Goal: Information Seeking & Learning: Learn about a topic

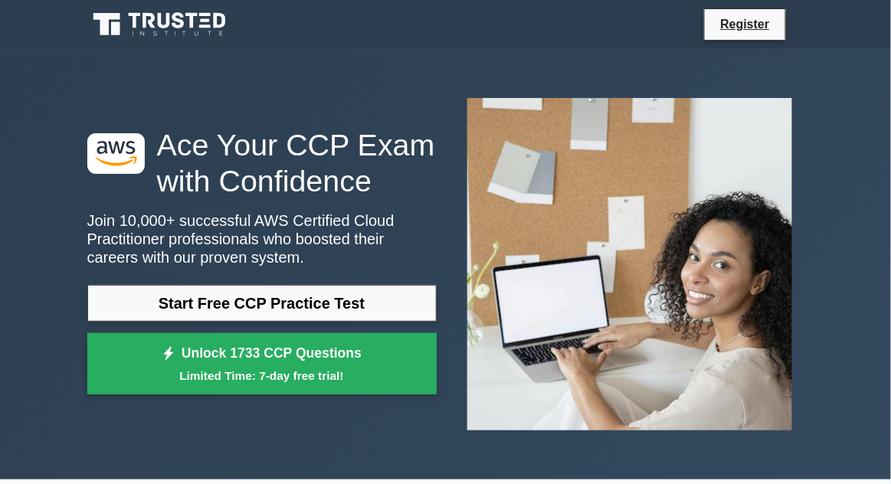
click at [167, 351] on link "Unlock 1733 CCP Questions Limited Time: 7-day free trial!" at bounding box center [261, 363] width 349 height 61
click at [203, 378] on small "Limited Time: 7-day free trial!" at bounding box center [261, 376] width 311 height 18
click at [189, 319] on link "Start Free CCP Practice Test" at bounding box center [261, 303] width 349 height 37
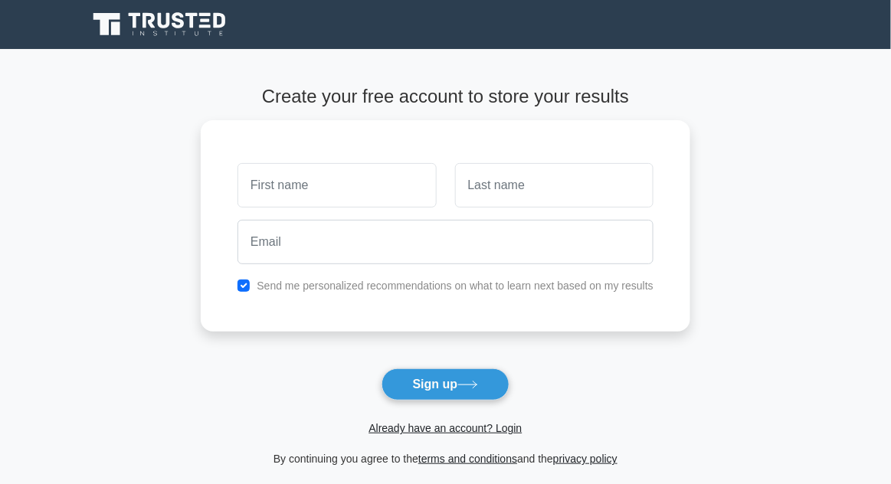
click at [270, 182] on input "text" at bounding box center [336, 185] width 198 height 44
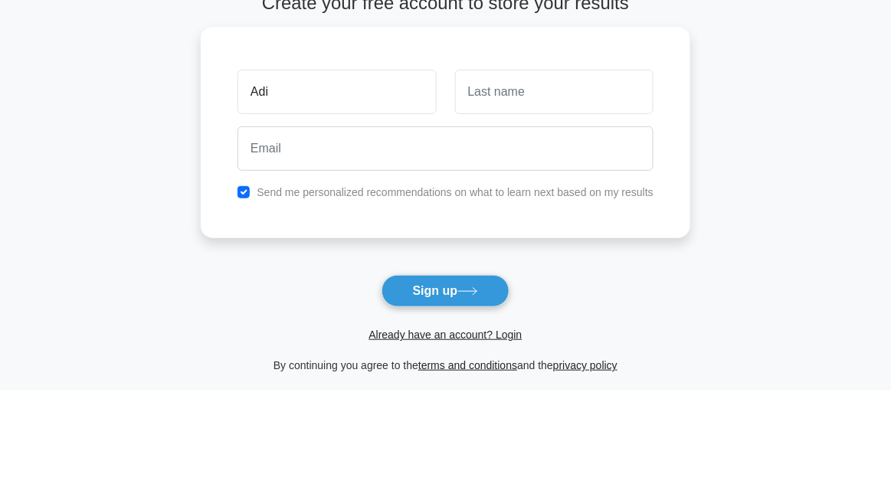
type input "Adi"
click at [626, 172] on input "text" at bounding box center [554, 185] width 198 height 44
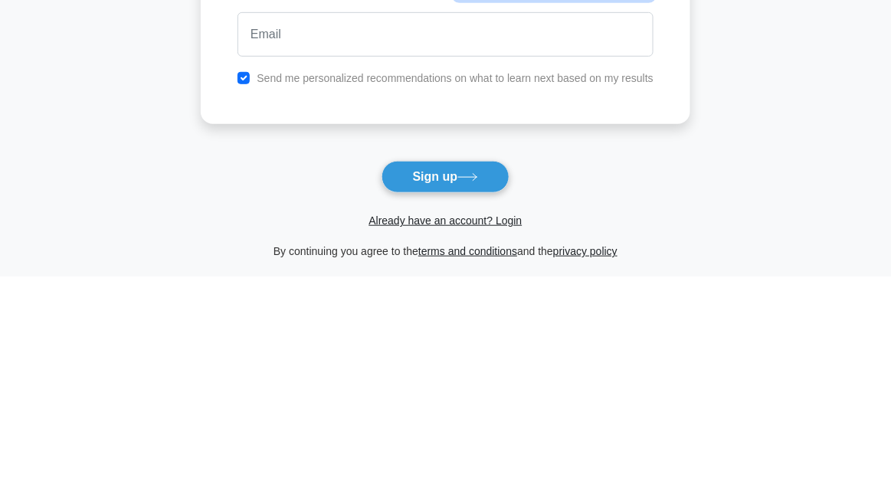
type input "[PERSON_NAME]"
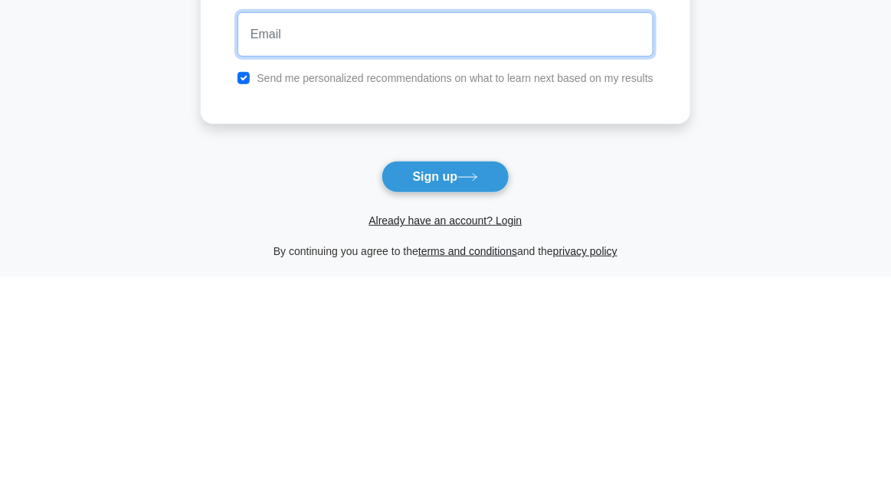
click at [553, 244] on input "email" at bounding box center [445, 242] width 416 height 44
type input "adivenkat46@gmail.com"
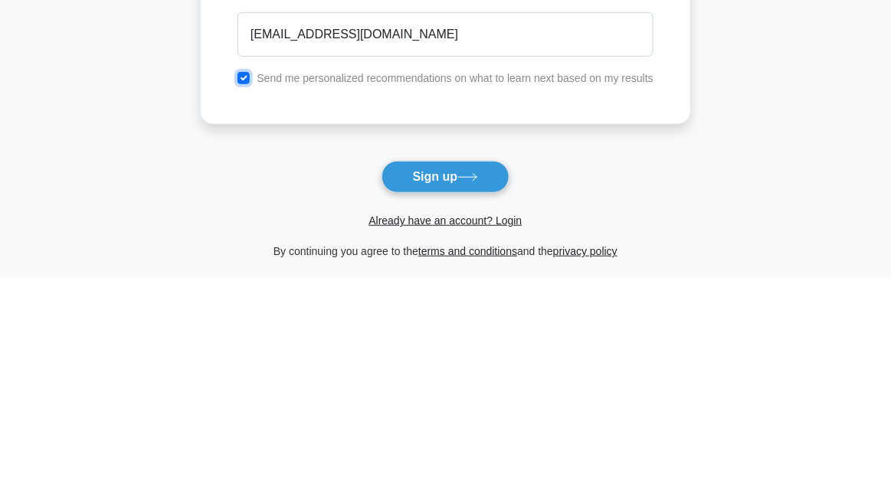
click at [247, 280] on input "checkbox" at bounding box center [243, 286] width 12 height 12
checkbox input "false"
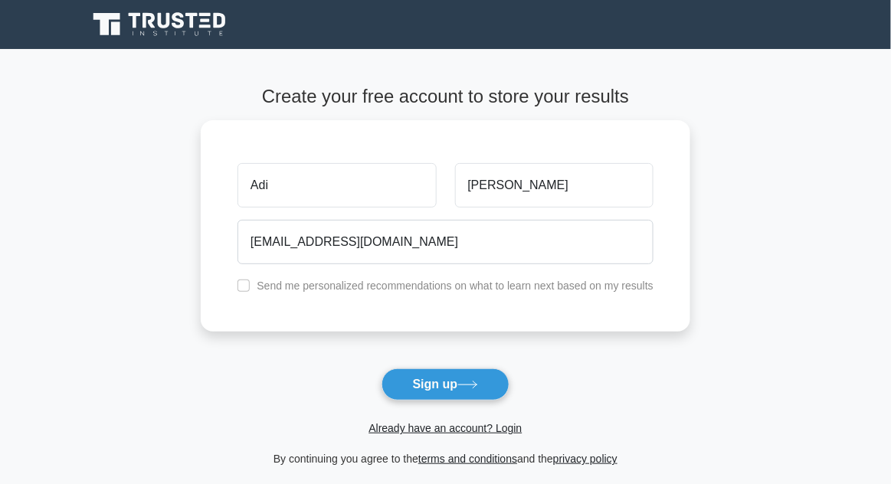
click at [478, 383] on icon at bounding box center [467, 385] width 21 height 8
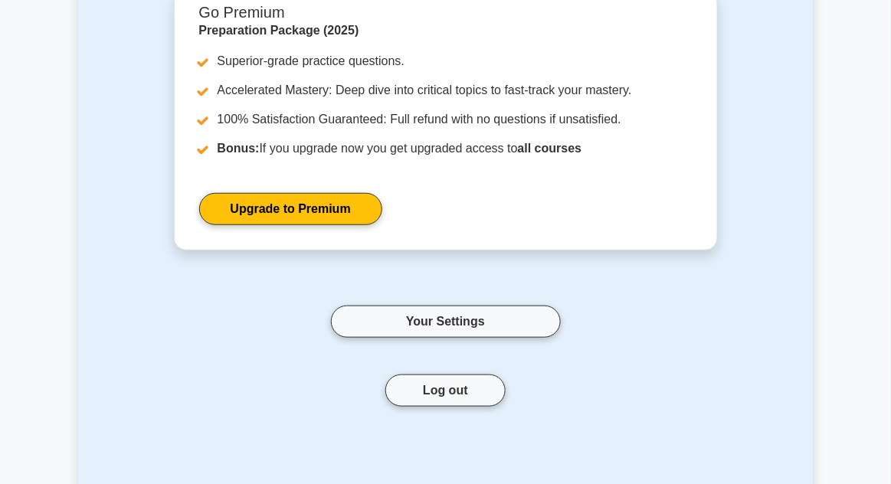
click at [513, 330] on link "Your Settings" at bounding box center [446, 322] width 230 height 32
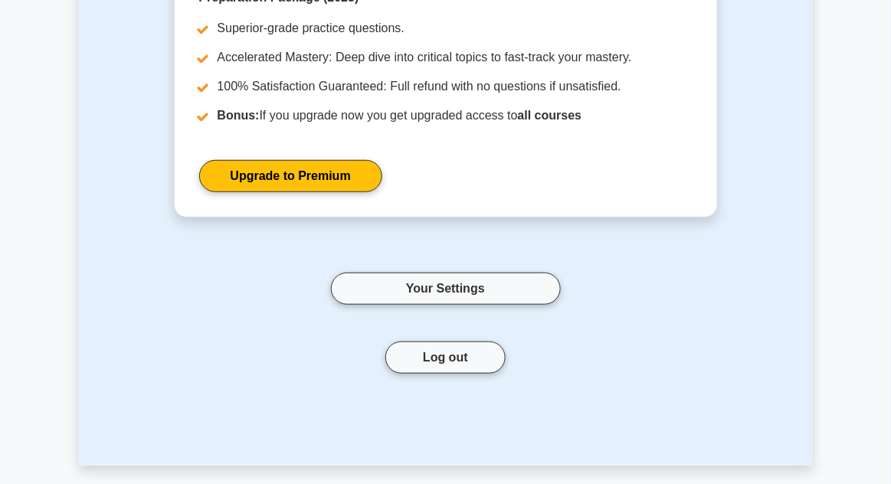
scroll to position [231, 0]
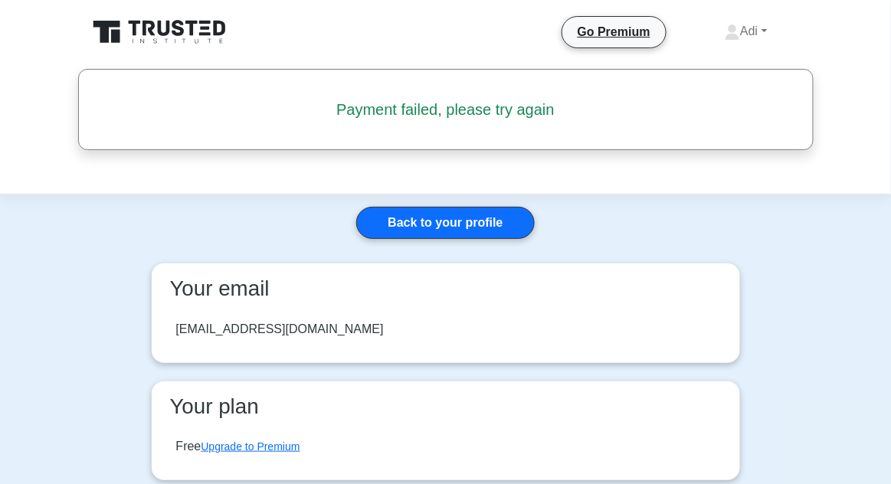
click at [508, 237] on link "Back to your profile" at bounding box center [445, 223] width 178 height 32
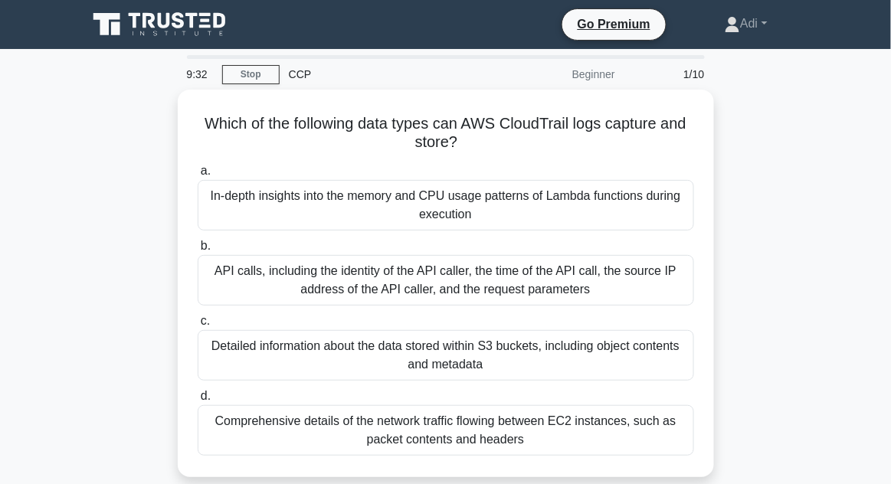
click at [250, 195] on div "In-depth insights into the memory and CPU usage patterns of Lambda functions du…" at bounding box center [446, 205] width 496 height 51
click at [198, 176] on input "a. In-depth insights into the memory and CPU usage patterns of Lambda functions…" at bounding box center [198, 171] width 0 height 10
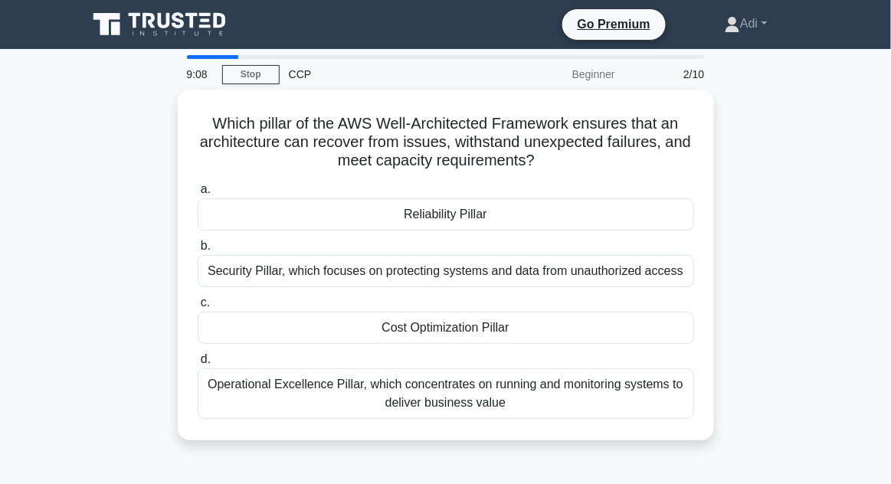
click at [251, 383] on div "Operational Excellence Pillar, which concentrates on running and monitoring sys…" at bounding box center [446, 393] width 496 height 51
click at [198, 365] on input "d. Operational Excellence Pillar, which concentrates on running and monitoring …" at bounding box center [198, 360] width 0 height 10
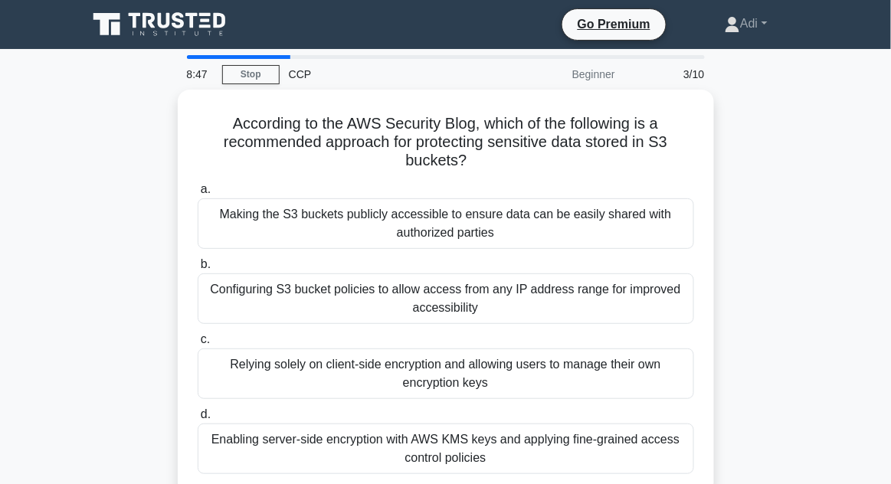
click at [244, 293] on div "Configuring S3 bucket policies to allow access from any IP address range for im…" at bounding box center [446, 298] width 496 height 51
click at [198, 270] on input "b. Configuring S3 bucket policies to allow access from any IP address range for…" at bounding box center [198, 265] width 0 height 10
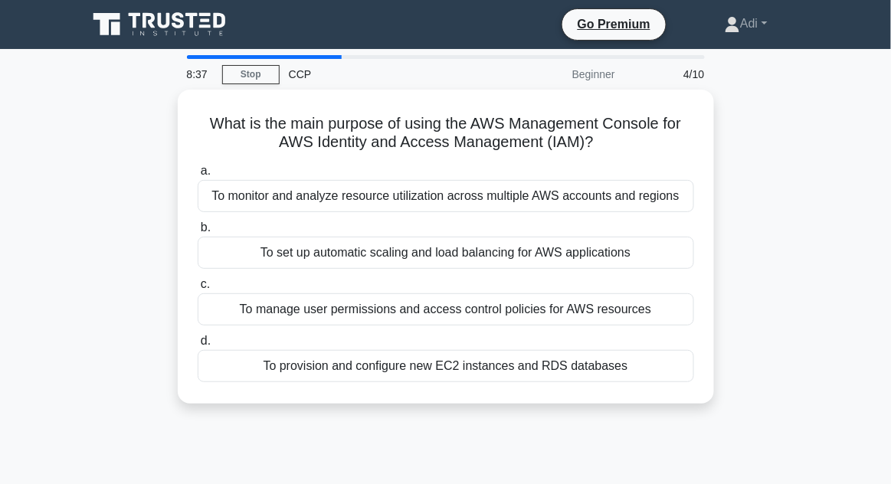
click at [250, 304] on div "To manage user permissions and access control policies for AWS resources" at bounding box center [446, 309] width 496 height 32
click at [198, 290] on input "c. To manage user permissions and access control policies for AWS resources" at bounding box center [198, 285] width 0 height 10
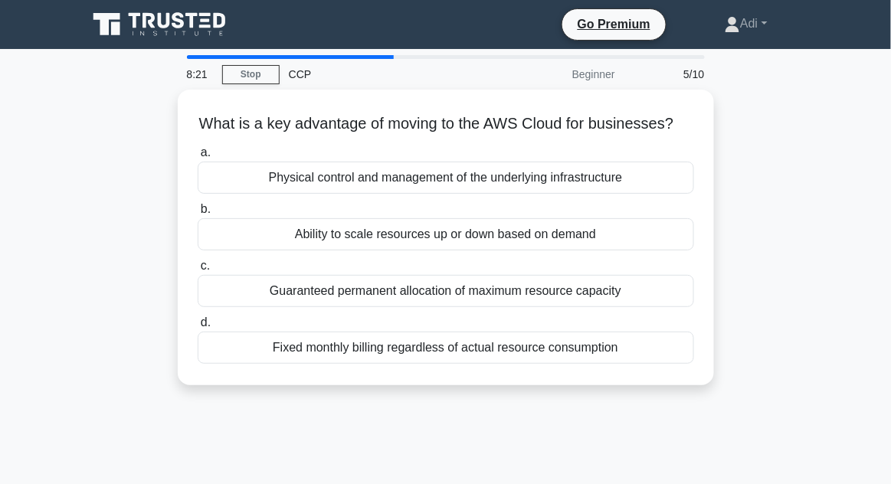
click at [272, 234] on div "Ability to scale resources up or down based on demand" at bounding box center [446, 234] width 496 height 32
click at [198, 214] on input "b. Ability to scale resources up or down based on demand" at bounding box center [198, 210] width 0 height 10
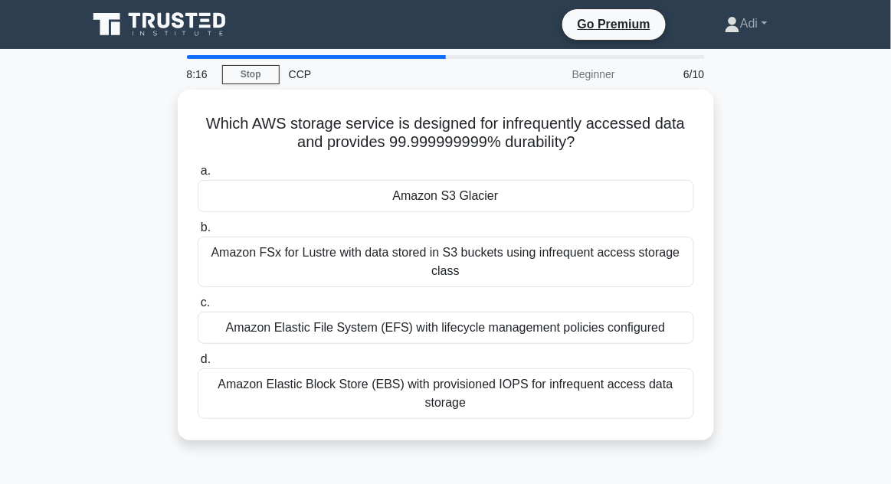
click at [273, 188] on div "Amazon S3 Glacier" at bounding box center [446, 196] width 496 height 32
click at [198, 176] on input "a. Amazon S3 Glacier" at bounding box center [198, 171] width 0 height 10
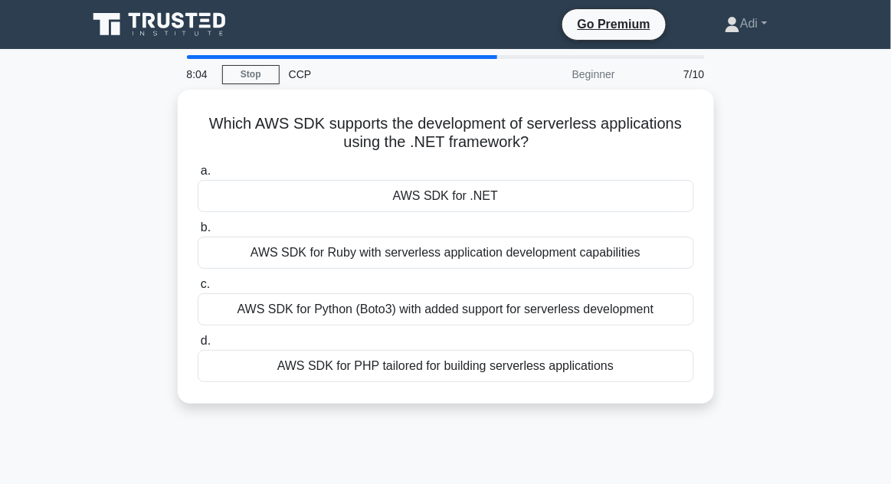
click at [252, 195] on div "AWS SDK for .NET" at bounding box center [446, 196] width 496 height 32
click at [198, 176] on input "a. AWS SDK for .NET" at bounding box center [198, 171] width 0 height 10
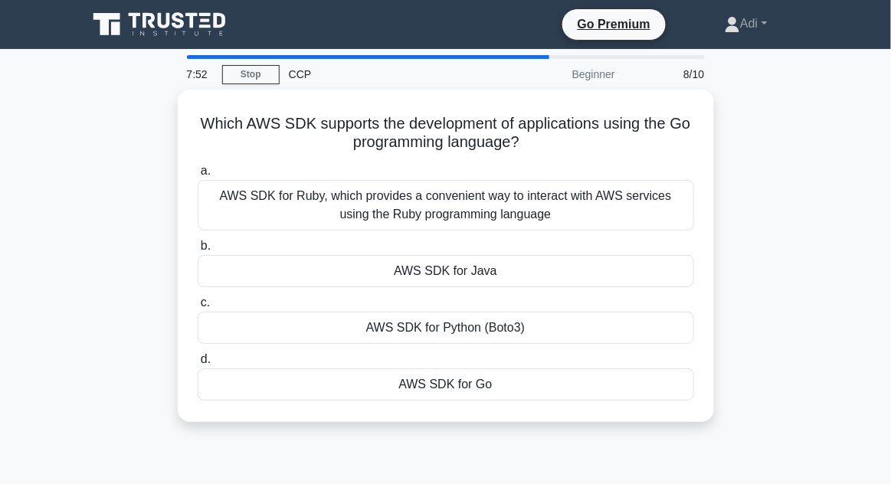
click at [278, 374] on div "AWS SDK for Go" at bounding box center [446, 384] width 496 height 32
click at [198, 365] on input "d. AWS SDK for Go" at bounding box center [198, 360] width 0 height 10
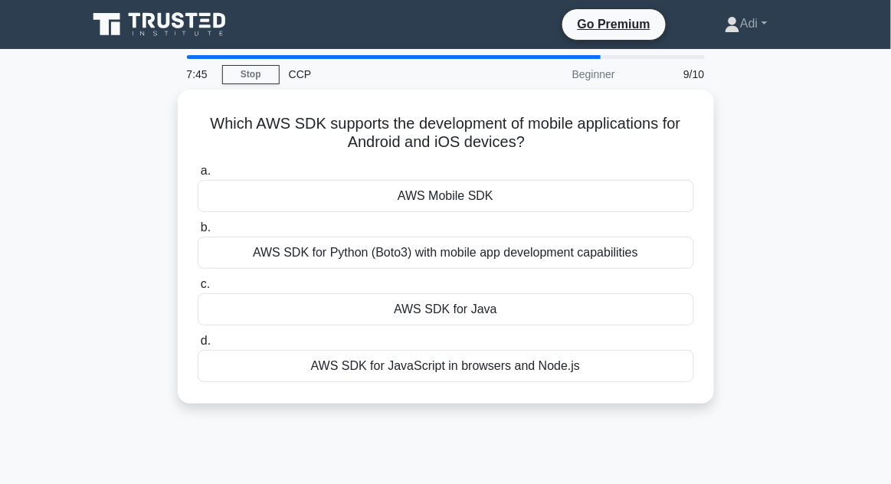
click at [274, 358] on div "AWS SDK for JavaScript in browsers and Node.js" at bounding box center [446, 366] width 496 height 32
click at [198, 346] on input "d. AWS SDK for JavaScript in browsers and Node.js" at bounding box center [198, 341] width 0 height 10
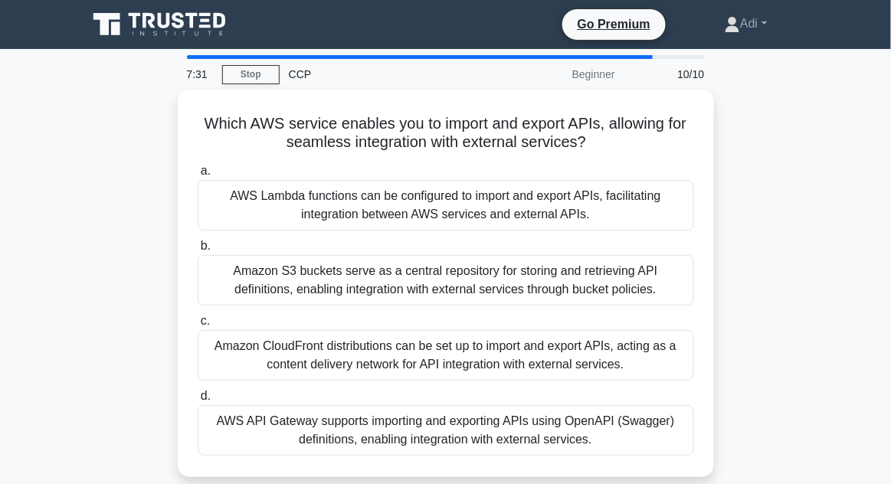
click at [248, 417] on div "AWS API Gateway supports importing and exporting APIs using OpenAPI (Swagger) d…" at bounding box center [446, 430] width 496 height 51
click at [198, 401] on input "d. AWS API Gateway supports importing and exporting APIs using OpenAPI (Swagger…" at bounding box center [198, 396] width 0 height 10
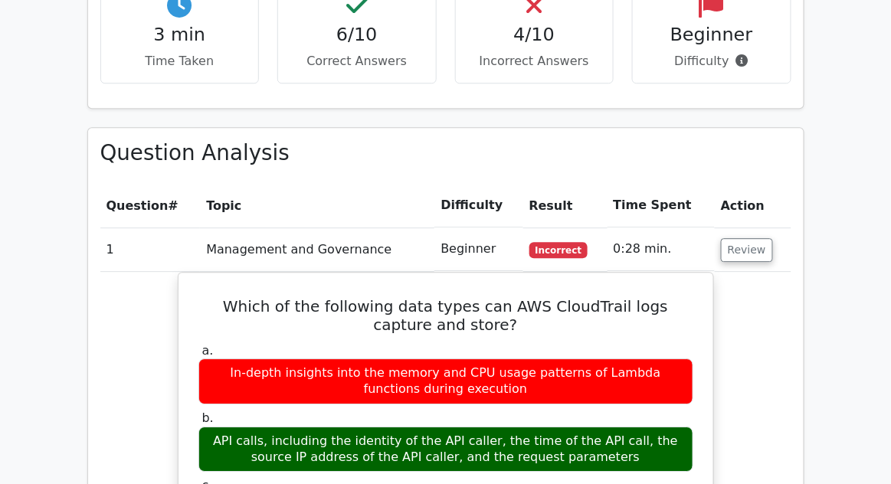
scroll to position [918, 0]
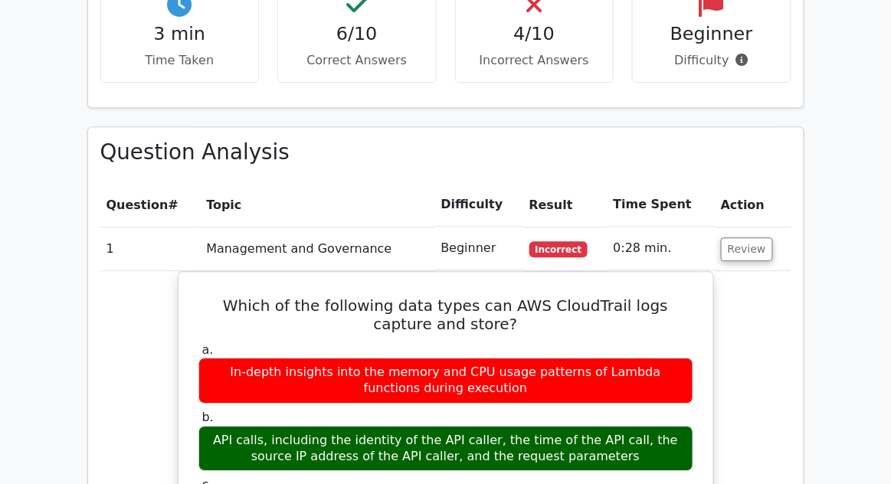
click at [748, 237] on button "Review" at bounding box center [747, 249] width 52 height 24
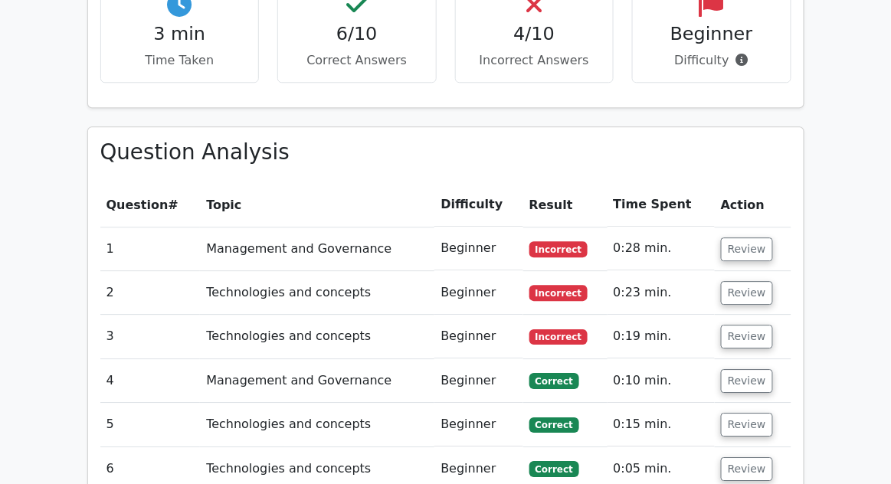
click at [746, 237] on button "Review" at bounding box center [747, 249] width 52 height 24
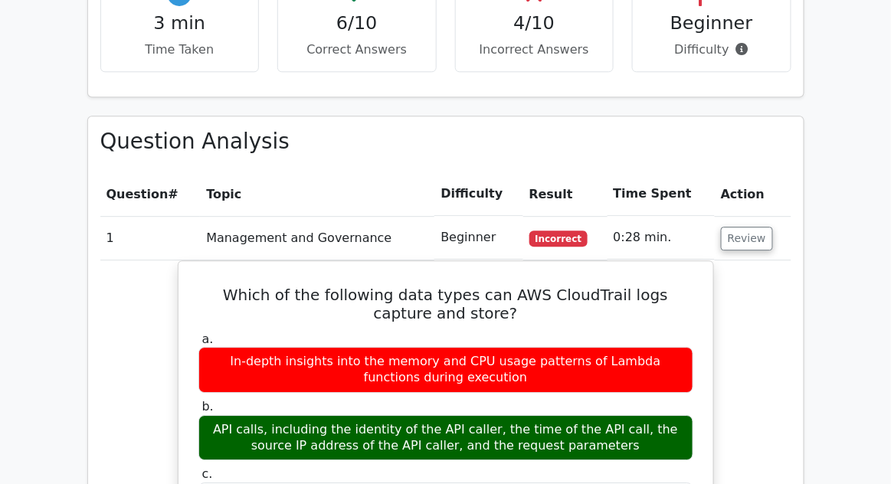
scroll to position [929, 0]
click at [763, 227] on button "Review" at bounding box center [747, 239] width 52 height 24
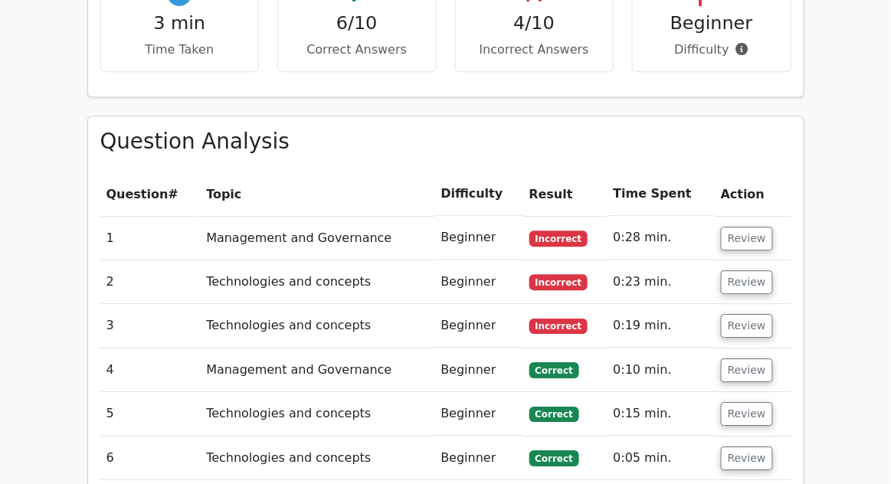
click at [752, 227] on button "Review" at bounding box center [747, 239] width 52 height 24
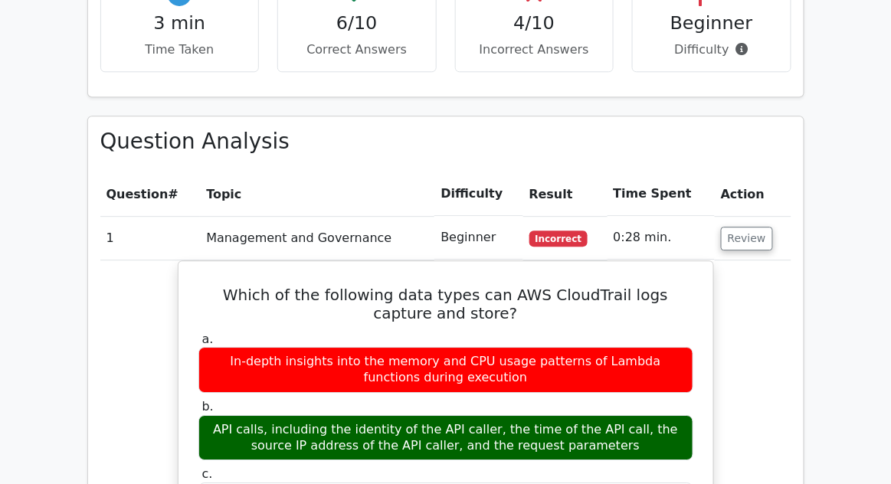
click at [751, 227] on button "Review" at bounding box center [747, 239] width 52 height 24
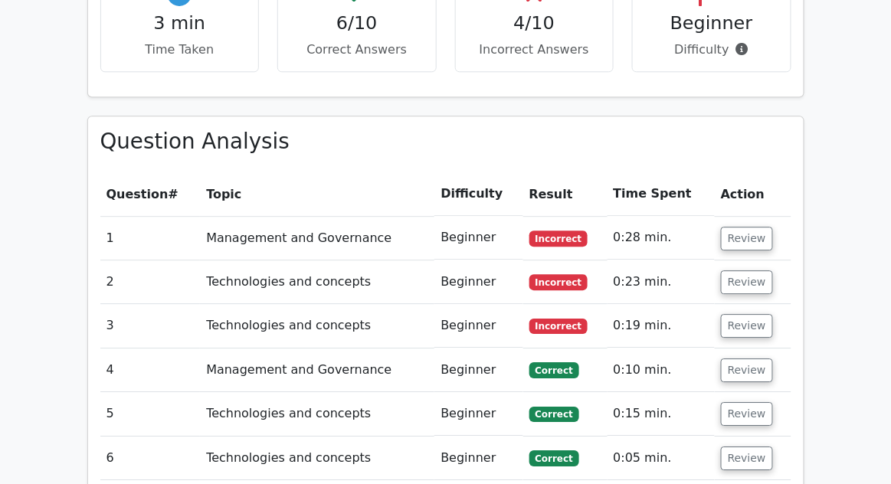
click at [745, 270] on button "Review" at bounding box center [747, 282] width 52 height 24
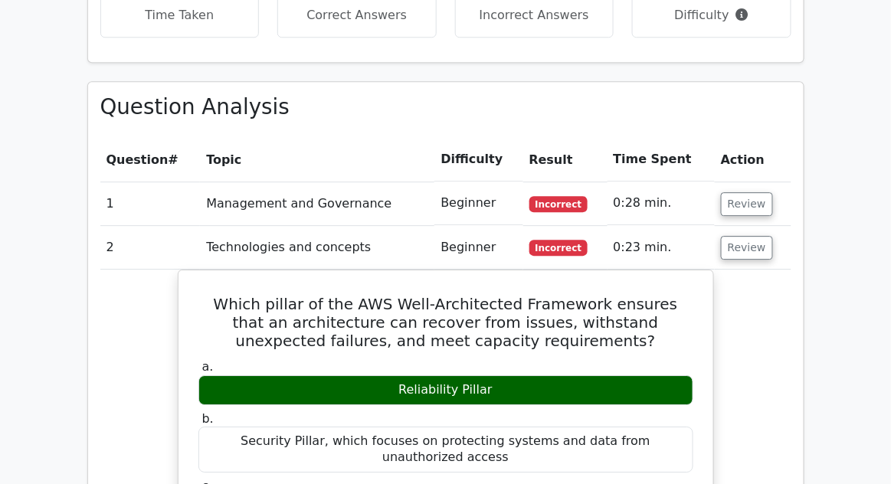
scroll to position [964, 0]
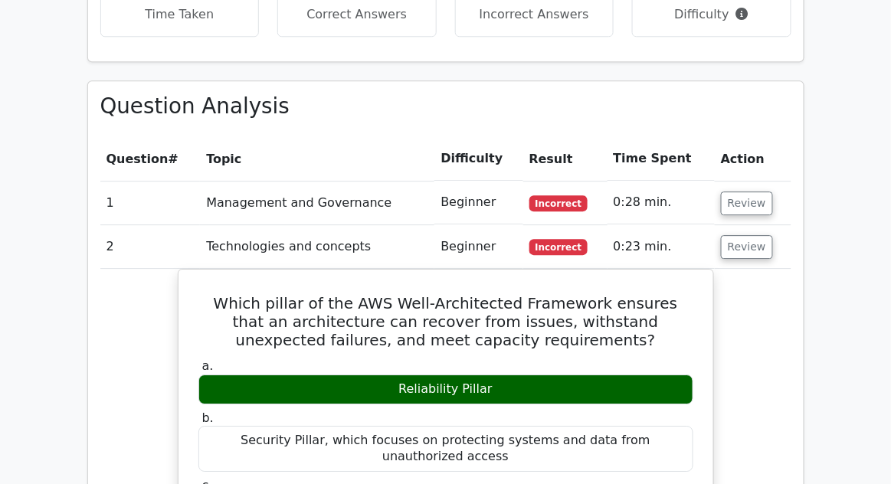
click at [749, 235] on button "Review" at bounding box center [747, 247] width 52 height 24
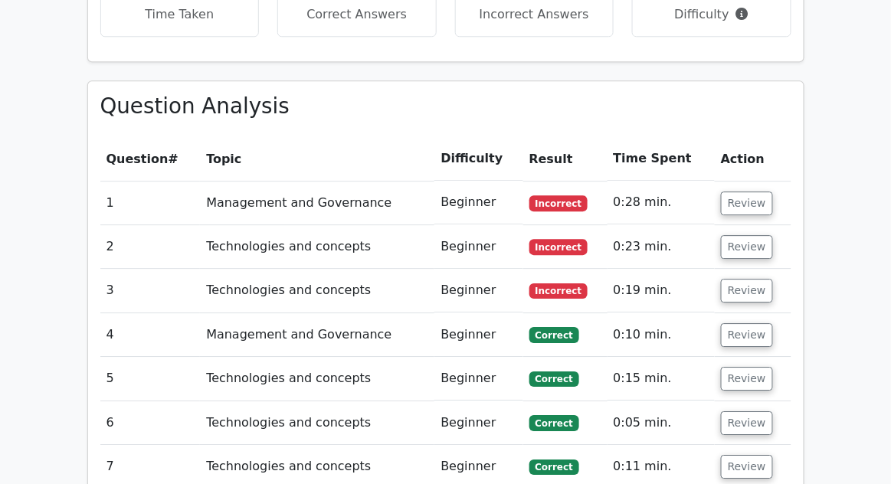
click at [742, 279] on button "Review" at bounding box center [747, 291] width 52 height 24
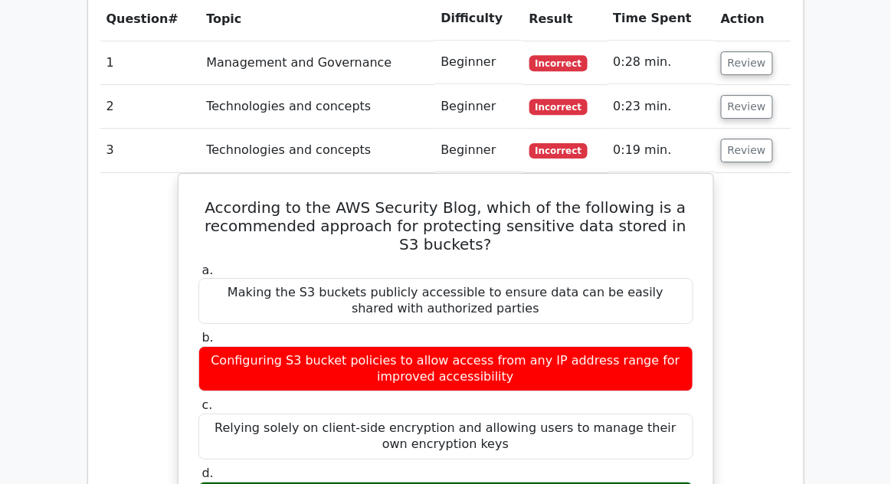
scroll to position [1095, 0]
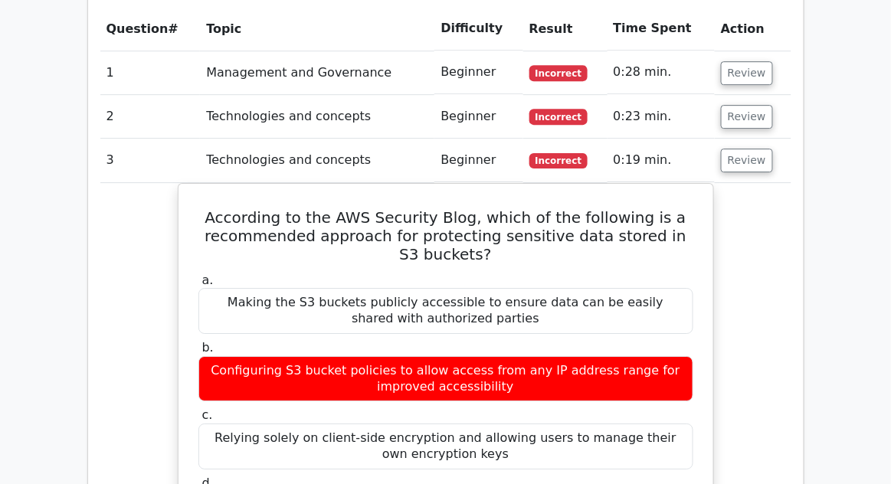
click at [752, 149] on button "Review" at bounding box center [747, 161] width 52 height 24
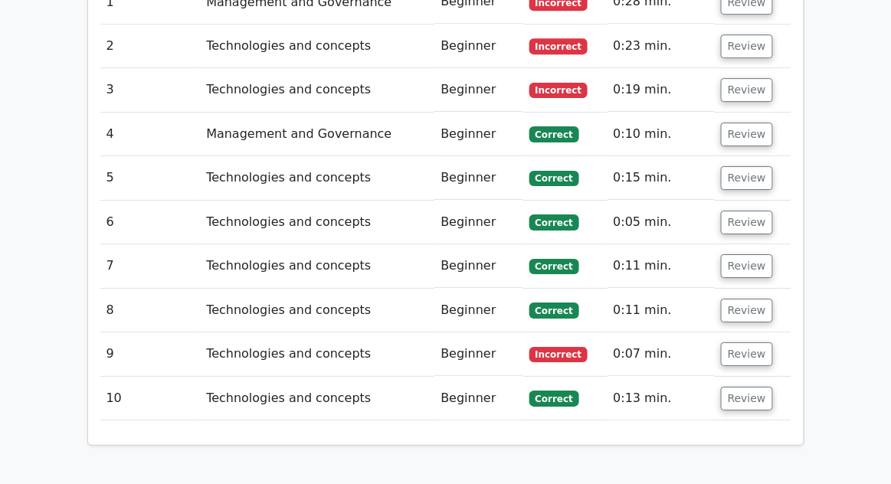
scroll to position [1170, 0]
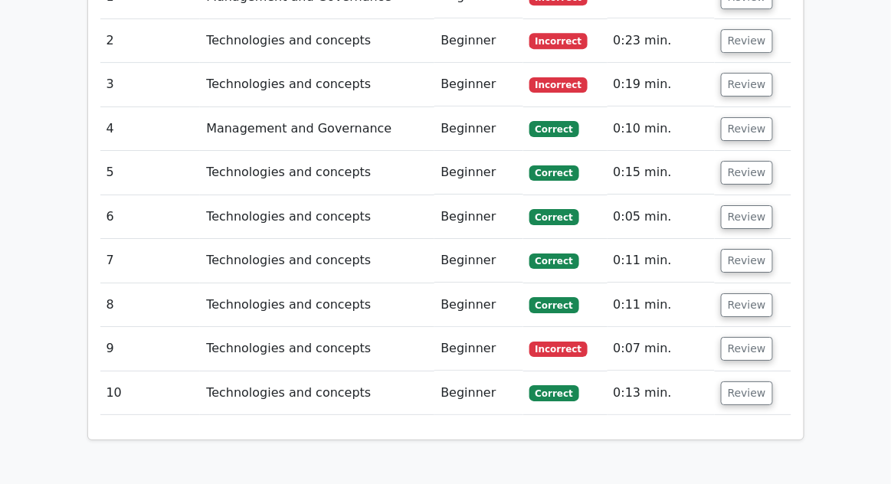
click at [742, 337] on button "Review" at bounding box center [747, 349] width 52 height 24
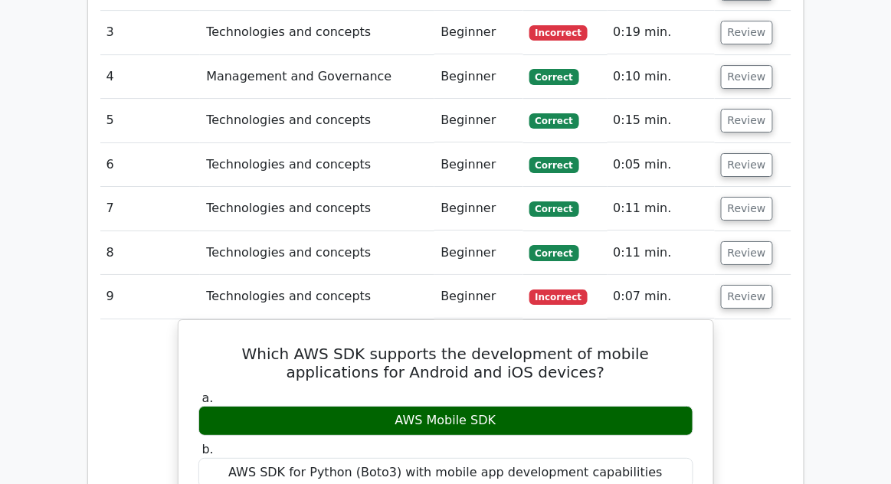
scroll to position [1238, 0]
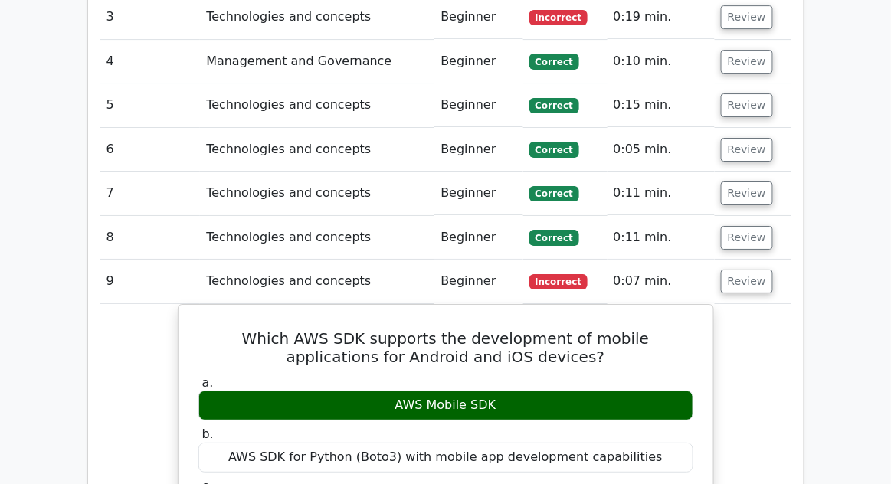
click at [751, 270] on button "Review" at bounding box center [747, 282] width 52 height 24
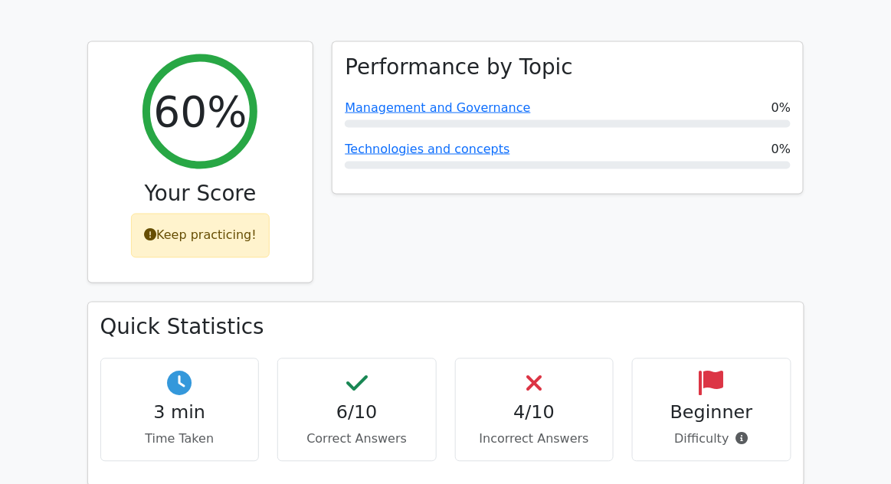
scroll to position [549, 0]
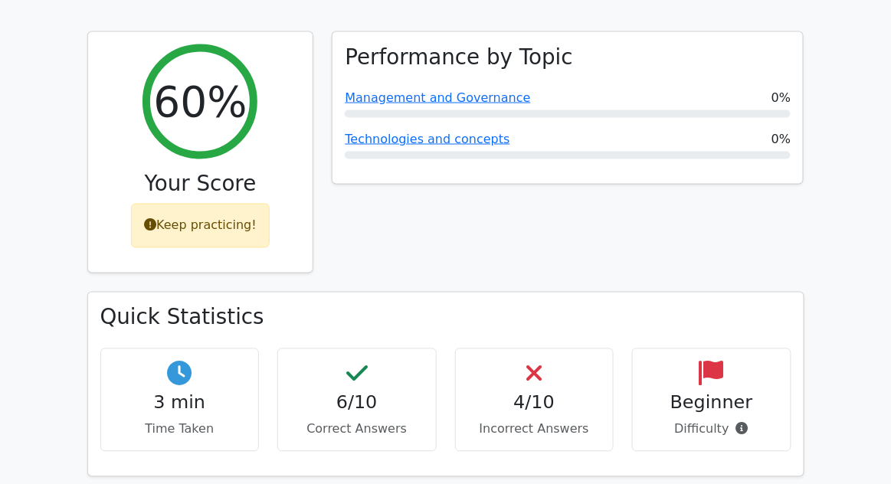
click at [736, 423] on icon at bounding box center [742, 429] width 12 height 12
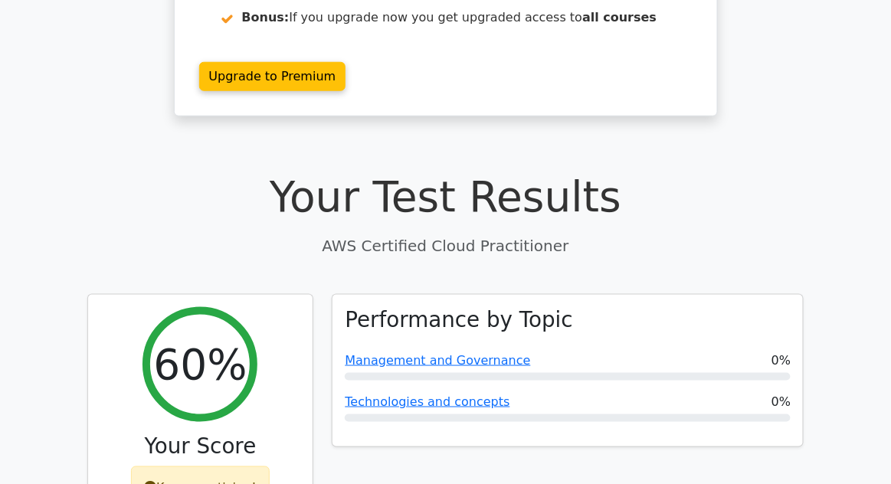
scroll to position [0, 0]
